Goal: Task Accomplishment & Management: Manage account settings

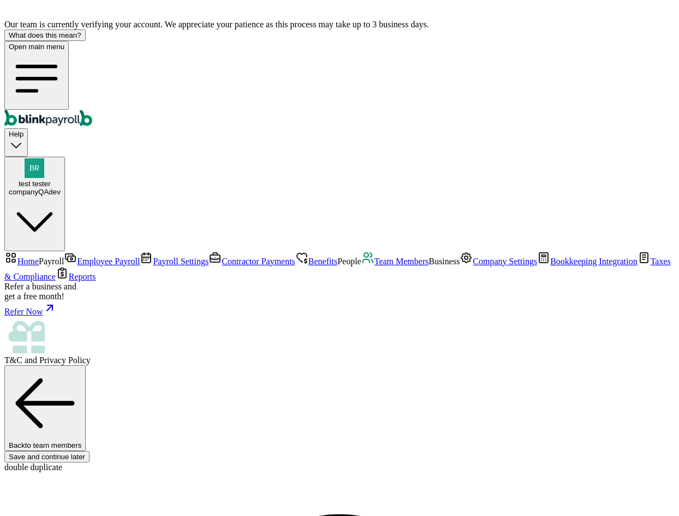
click at [374, 266] on span "Team Members" at bounding box center [401, 261] width 55 height 9
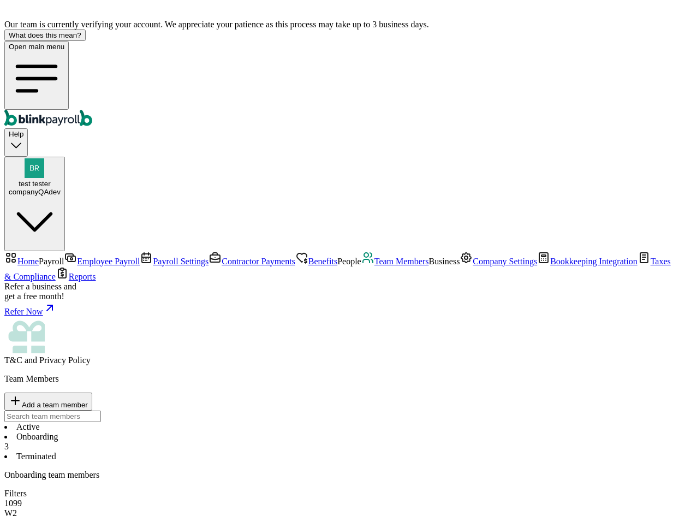
click at [178, 422] on li "Active" at bounding box center [339, 427] width 670 height 10
click at [217, 432] on li "Onboarding 3" at bounding box center [339, 442] width 670 height 20
click at [88, 401] on span "Add a team member" at bounding box center [55, 405] width 66 height 8
select select "employee"
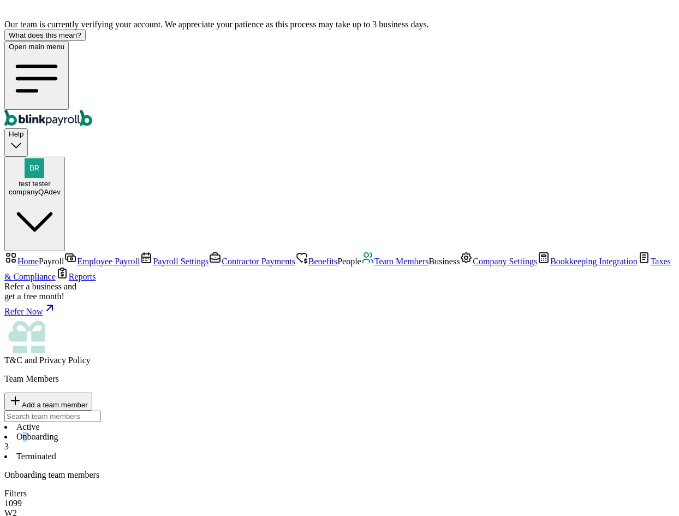
type input "check"
type input "thisout"
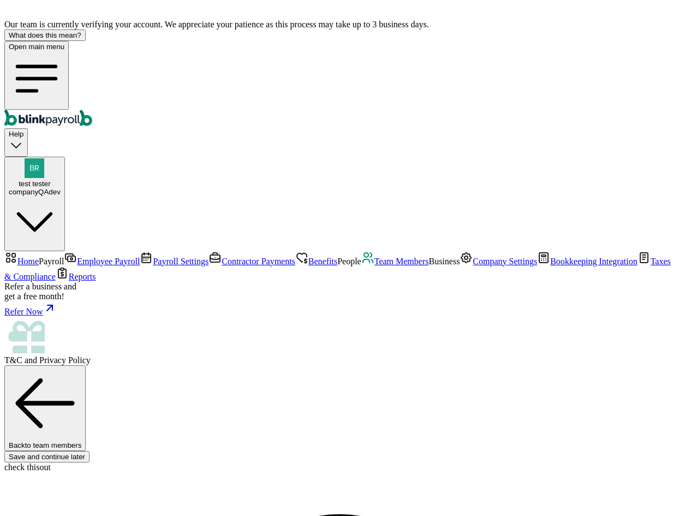
type input "[PERSON_NAME][EMAIL_ADDRESS][DOMAIN_NAME]"
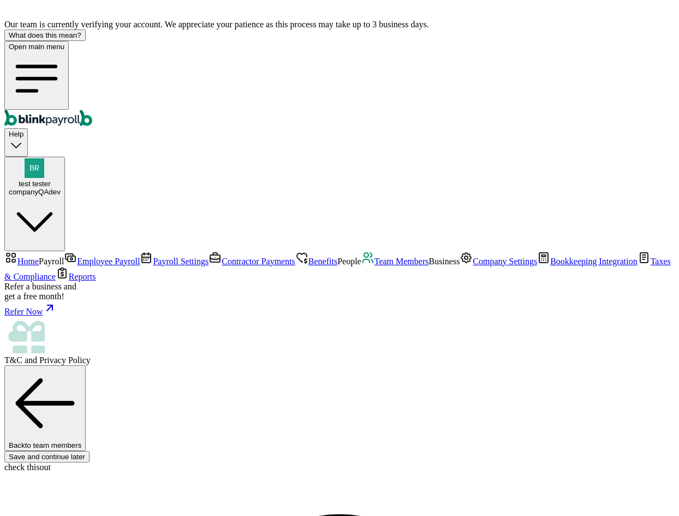
type input "[DATE]"
click at [473, 266] on span "Company Settings" at bounding box center [505, 261] width 64 height 9
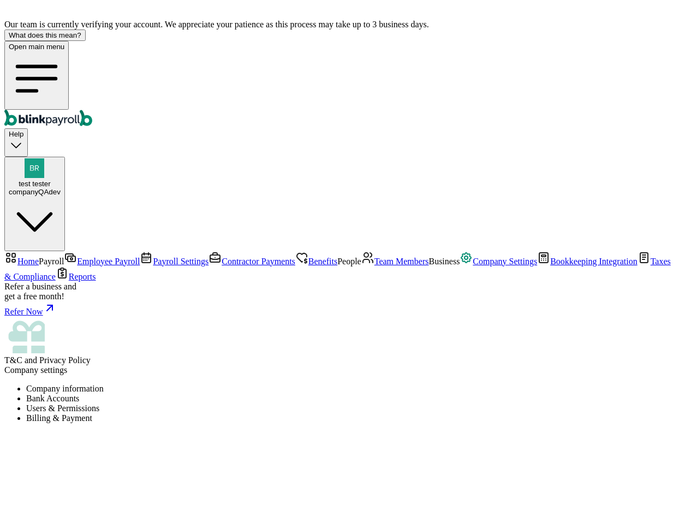
click at [370, 403] on li "Users & Permissions" at bounding box center [350, 408] width 649 height 10
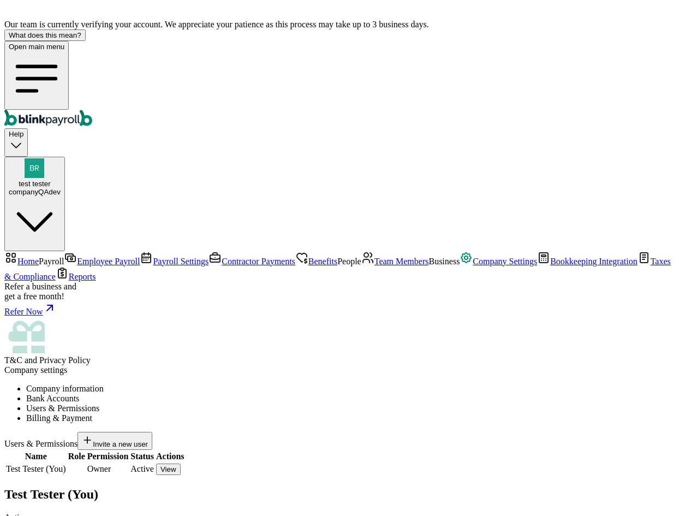
click at [148, 440] on span "Invite a new user" at bounding box center [120, 444] width 55 height 8
type input "test"
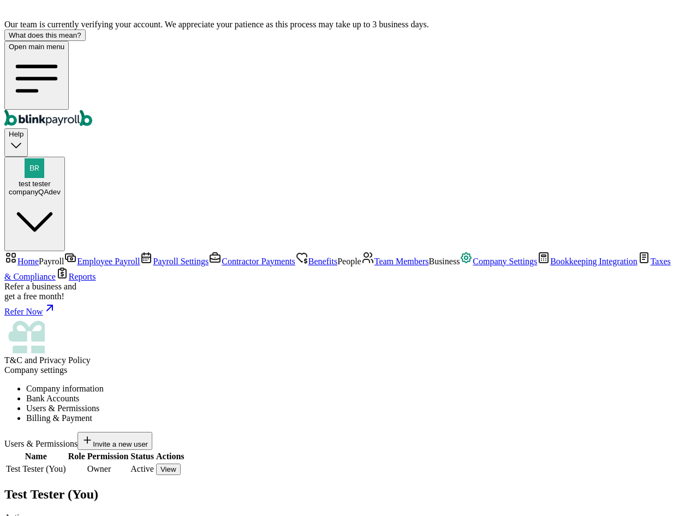
select select "cpa_accountant"
type input "[PHONE_NUMBER]"
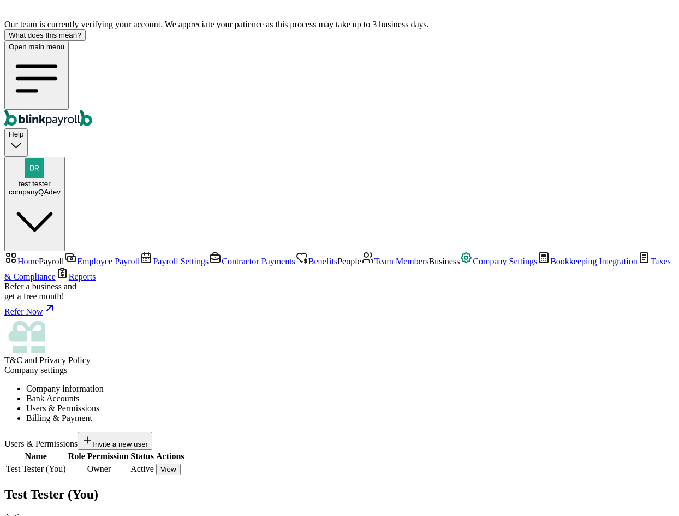
paste input "[PERSON_NAME][EMAIL_ADDRESS][DOMAIN_NAME]"
type input "[PERSON_NAME][EMAIL_ADDRESS][DOMAIN_NAME]"
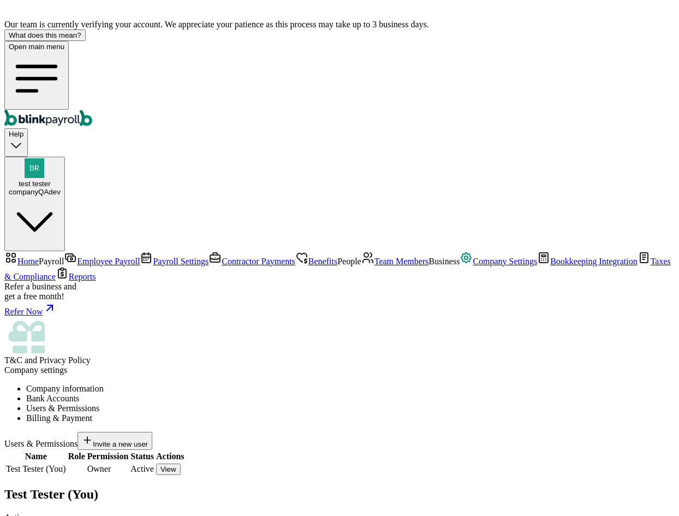
radio input "true"
